Goal: Task Accomplishment & Management: Manage account settings

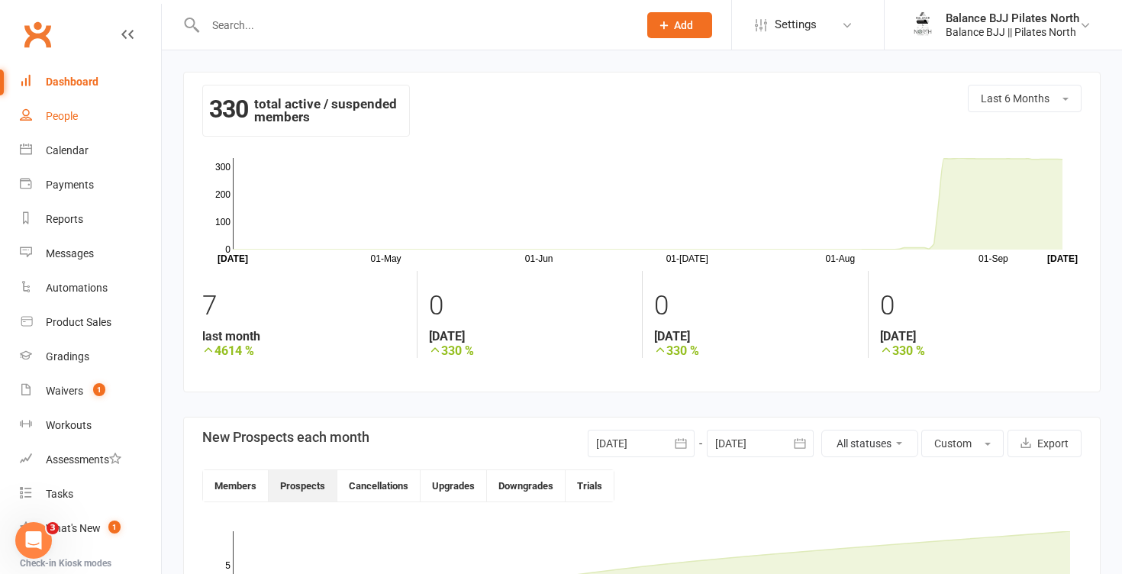
click at [69, 117] on div "People" at bounding box center [62, 116] width 32 height 12
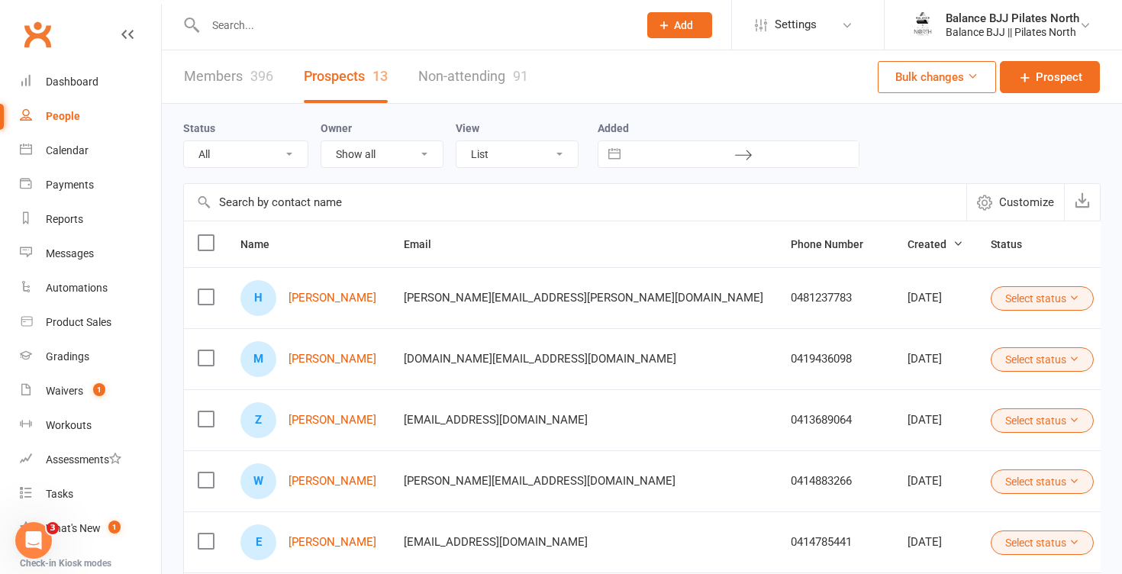
click at [231, 31] on input "text" at bounding box center [414, 25] width 427 height 21
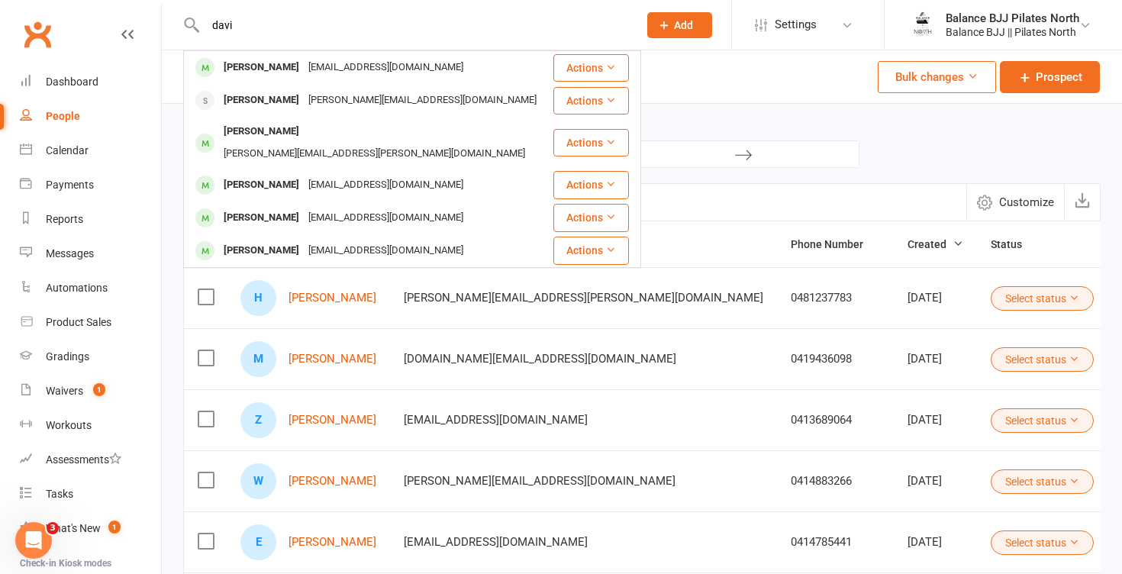
type input "davi"
click at [440, 37] on div "[PERSON_NAME] Davis [EMAIL_ADDRESS][DOMAIN_NAME] Actions [PERSON_NAME] [PERSON_…" at bounding box center [405, 25] width 444 height 50
click at [885, 169] on div "Status All (No status set) (Invalid status) Initial Contact Follow-up Call Foll…" at bounding box center [641, 143] width 917 height 79
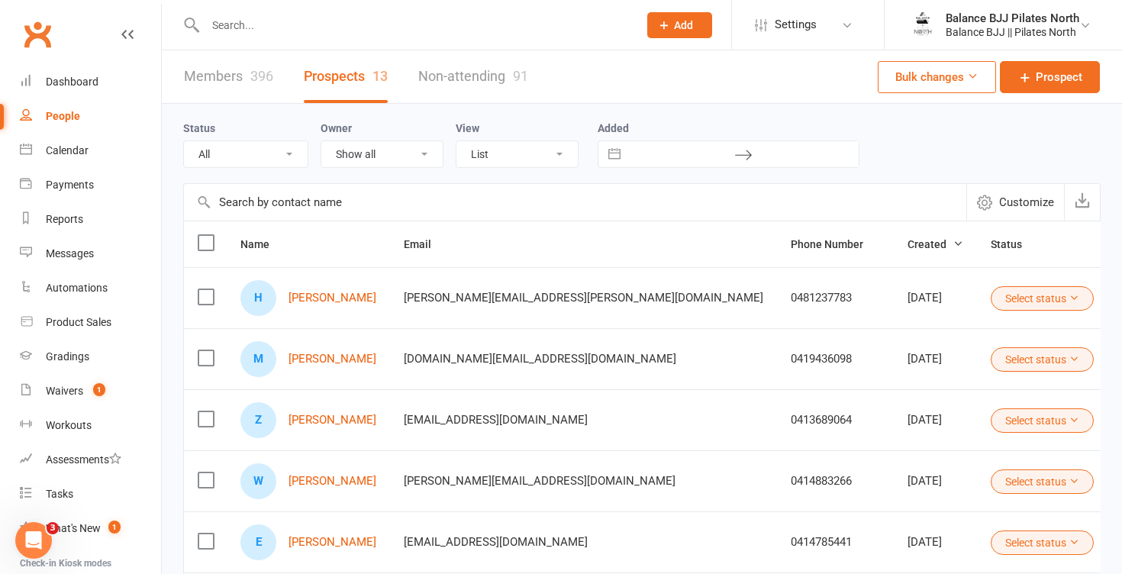
click at [235, 25] on input "text" at bounding box center [414, 25] width 427 height 21
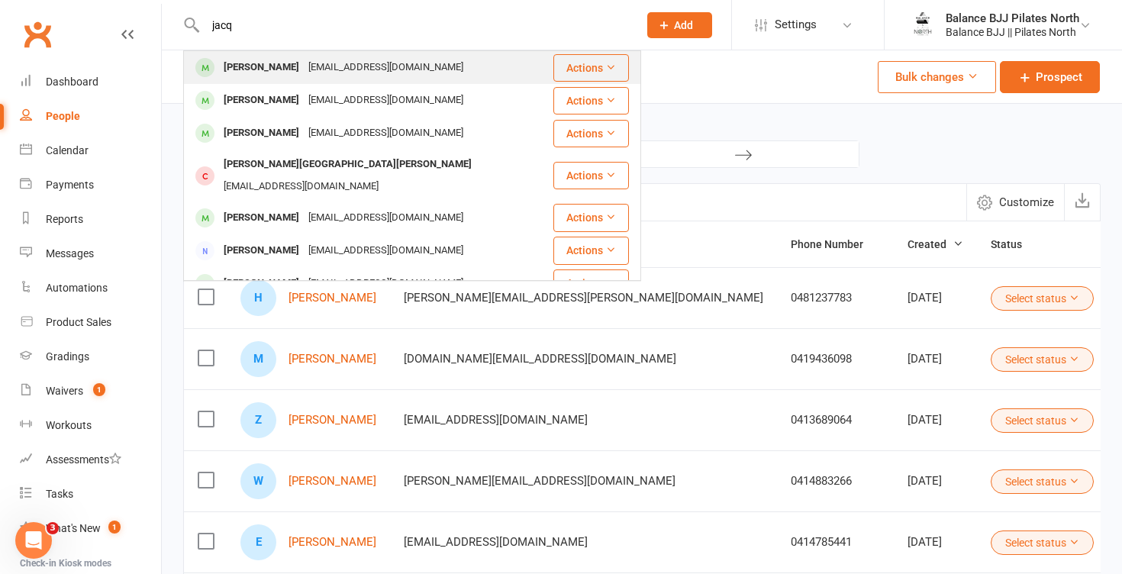
type input "jacq"
click at [260, 69] on div "[PERSON_NAME]" at bounding box center [261, 67] width 85 height 22
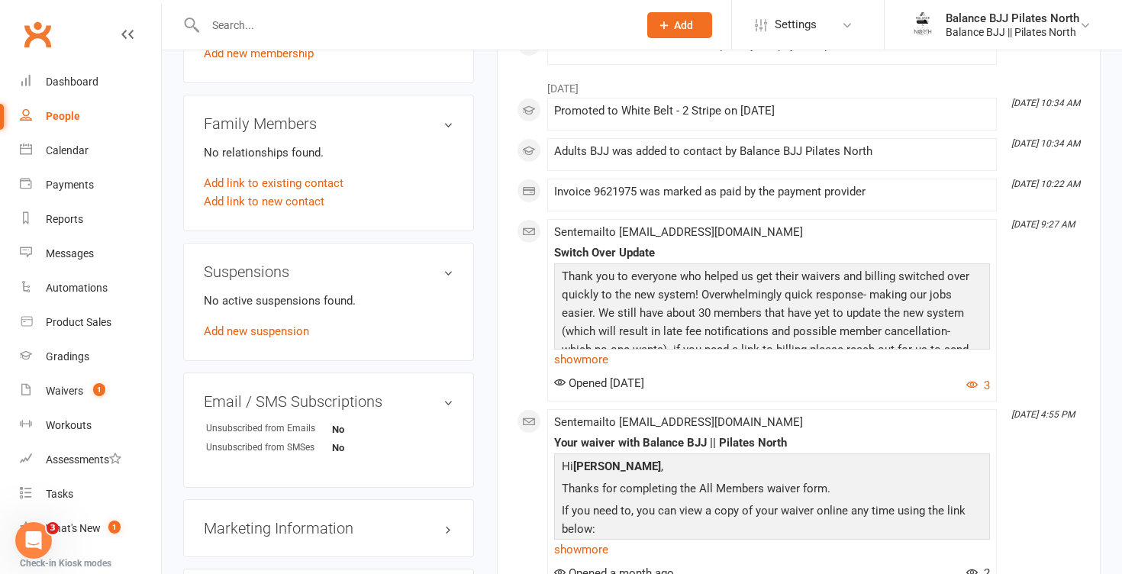
scroll to position [576, 0]
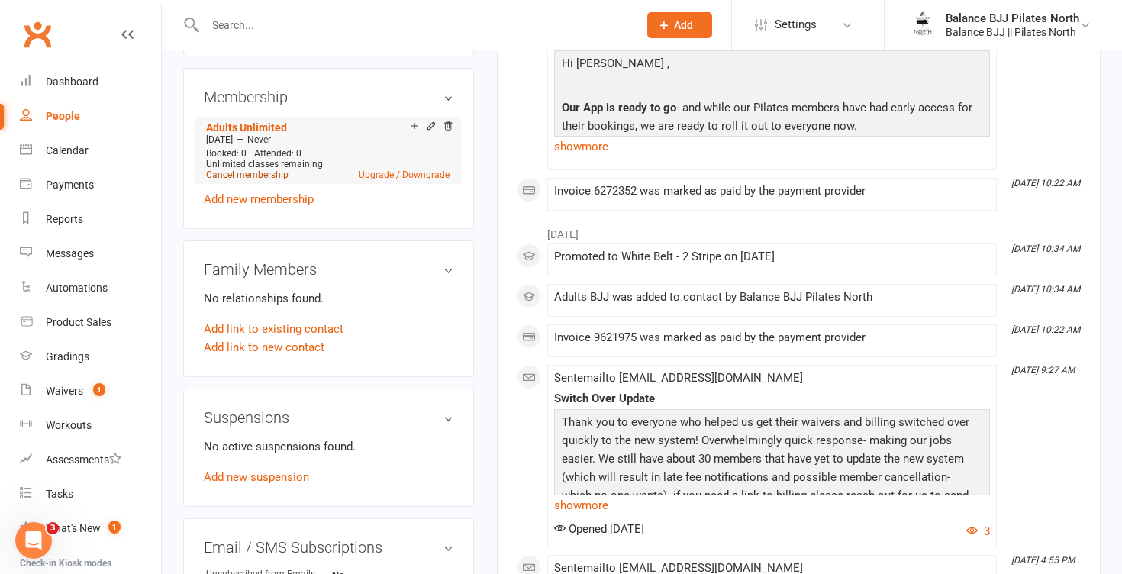
click at [243, 177] on link "Cancel membership" at bounding box center [247, 174] width 82 height 11
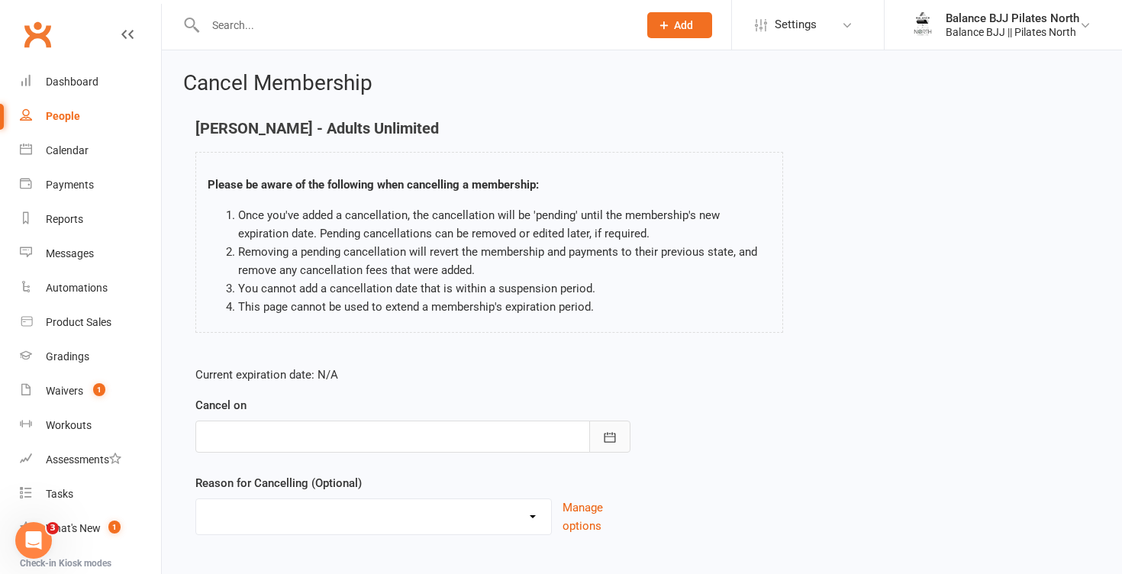
click at [620, 438] on button "button" at bounding box center [609, 437] width 41 height 32
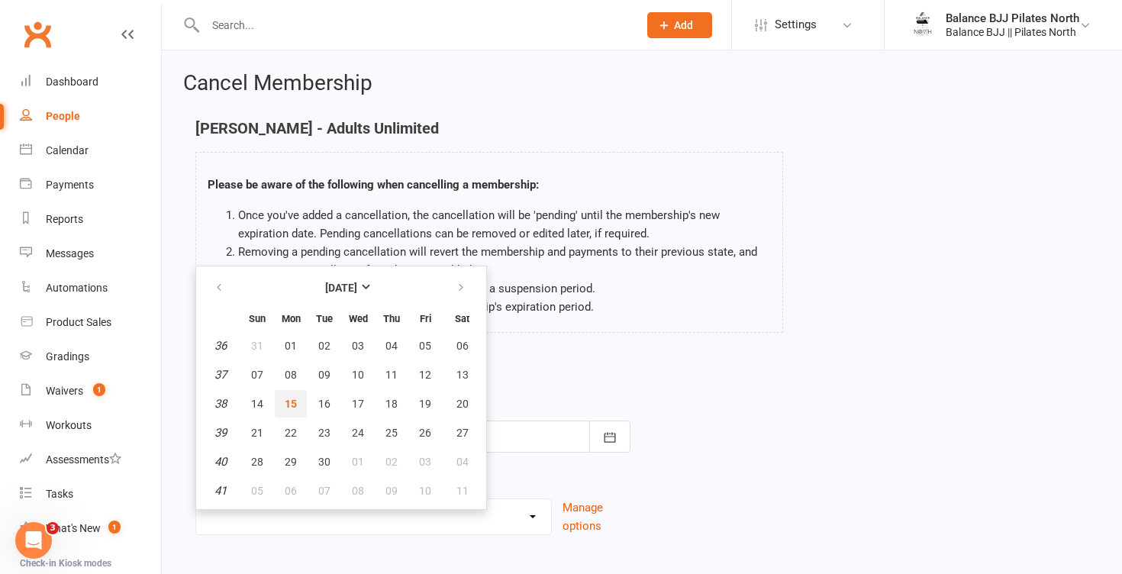
click at [293, 398] on span "15" at bounding box center [291, 404] width 12 height 12
type input "[DATE]"
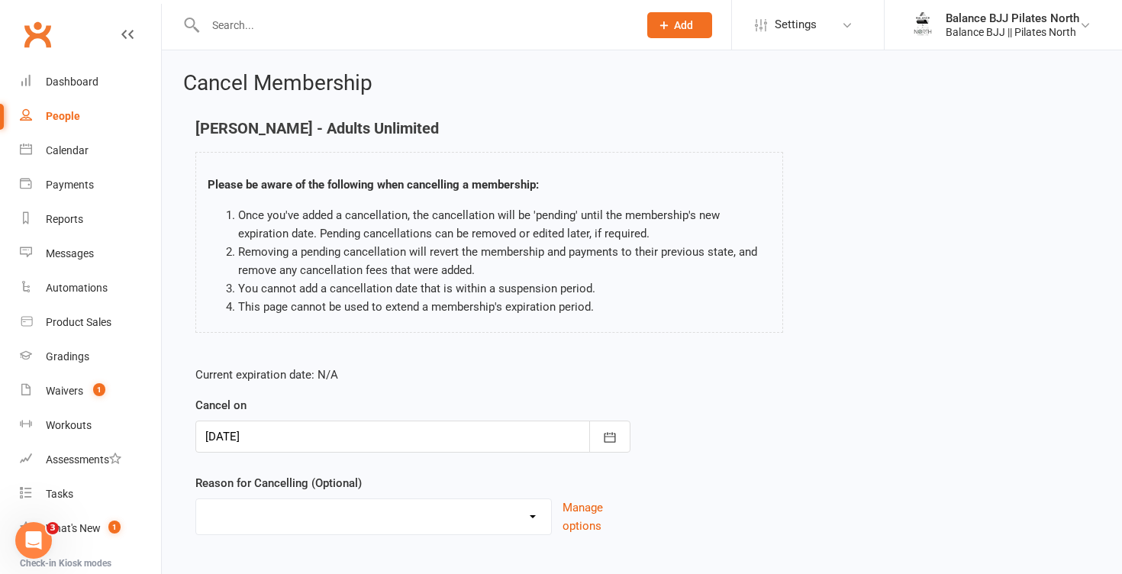
scroll to position [85, 0]
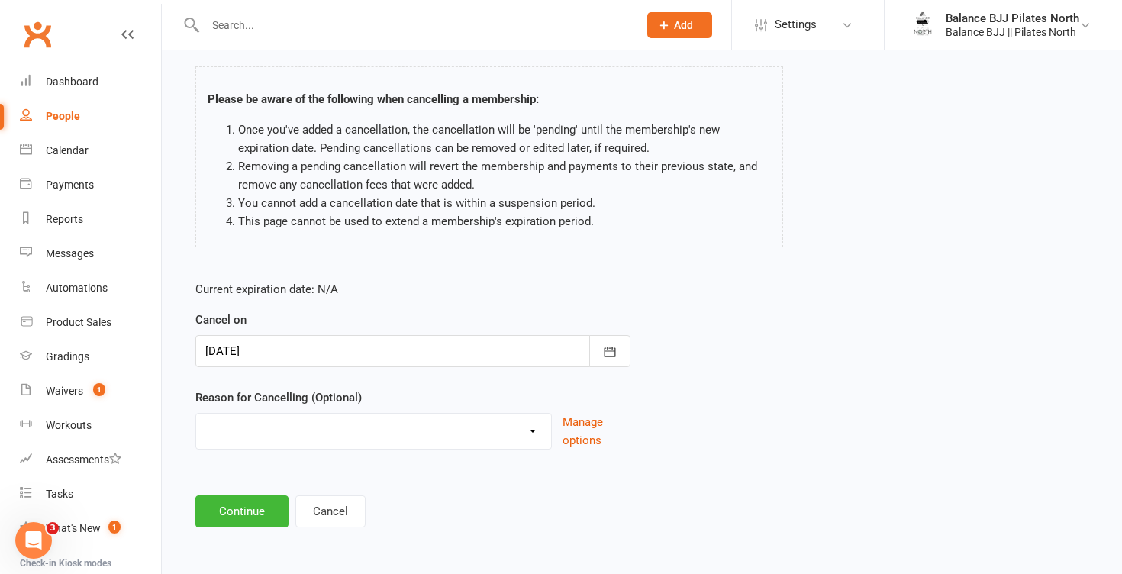
click at [267, 427] on select "Holiday Injury Other reason" at bounding box center [373, 429] width 355 height 31
select select "2"
click at [196, 414] on select "Holiday Injury Other reason" at bounding box center [373, 429] width 355 height 31
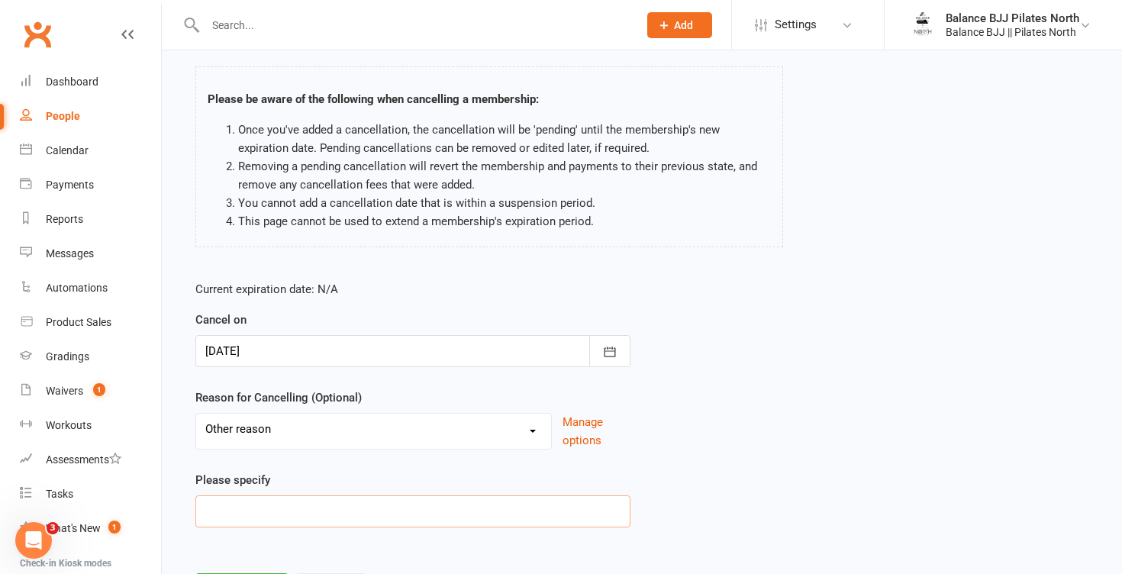
click at [241, 506] on input at bounding box center [412, 511] width 435 height 32
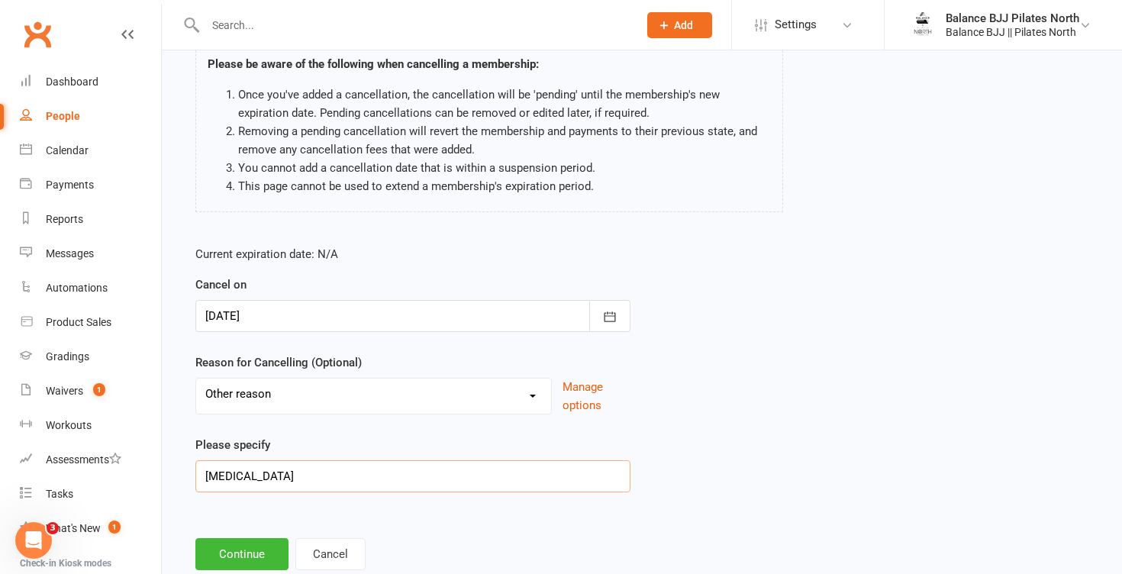
scroll to position [163, 0]
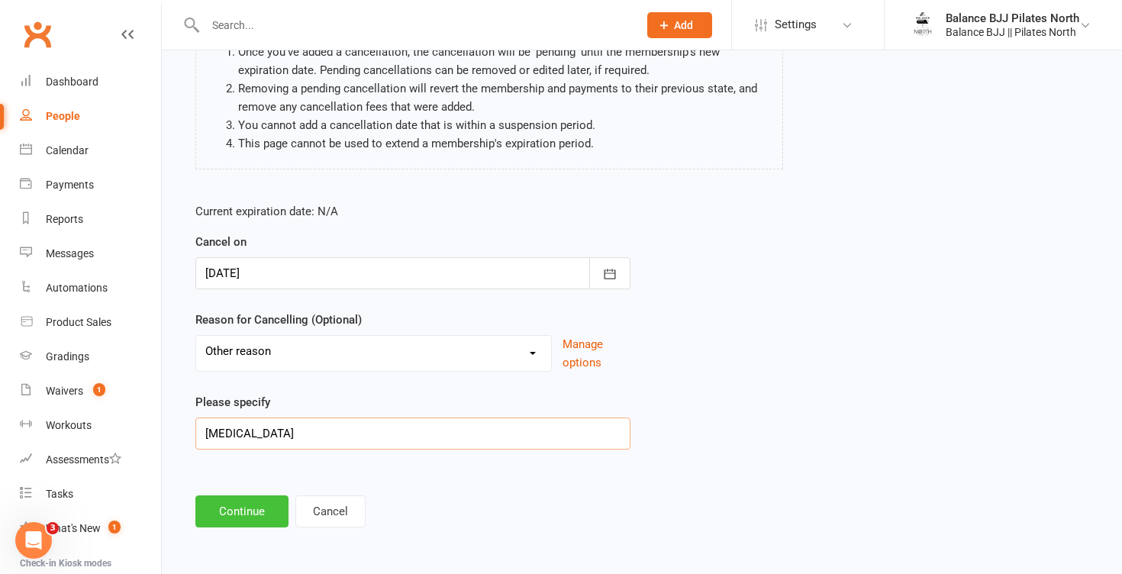
type input "[MEDICAL_DATA]"
click at [262, 504] on button "Continue" at bounding box center [241, 511] width 93 height 32
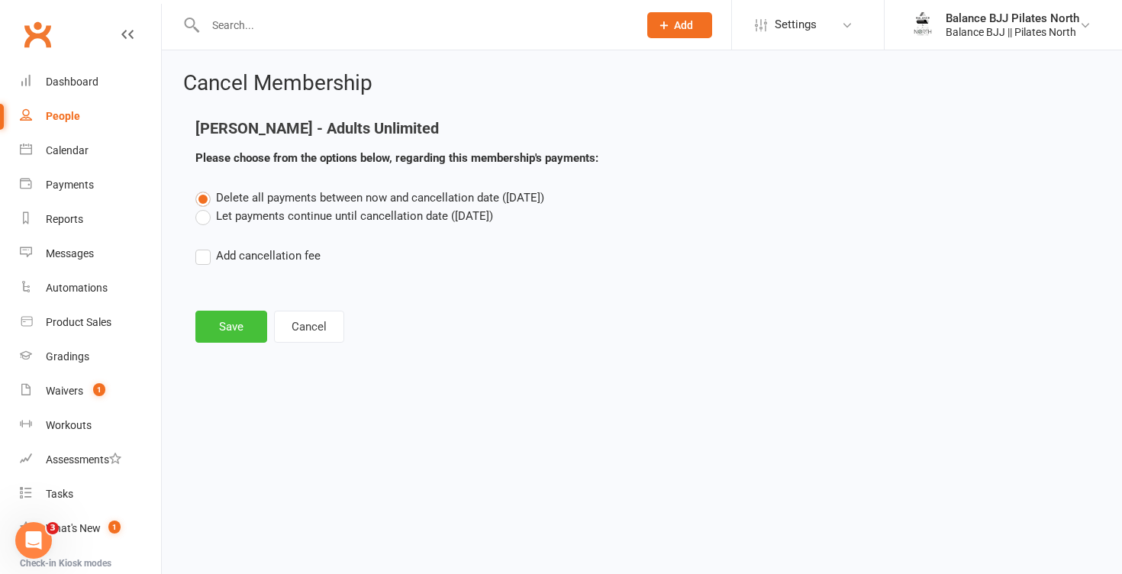
click at [224, 321] on button "Save" at bounding box center [231, 327] width 72 height 32
